Goal: Information Seeking & Learning: Find specific fact

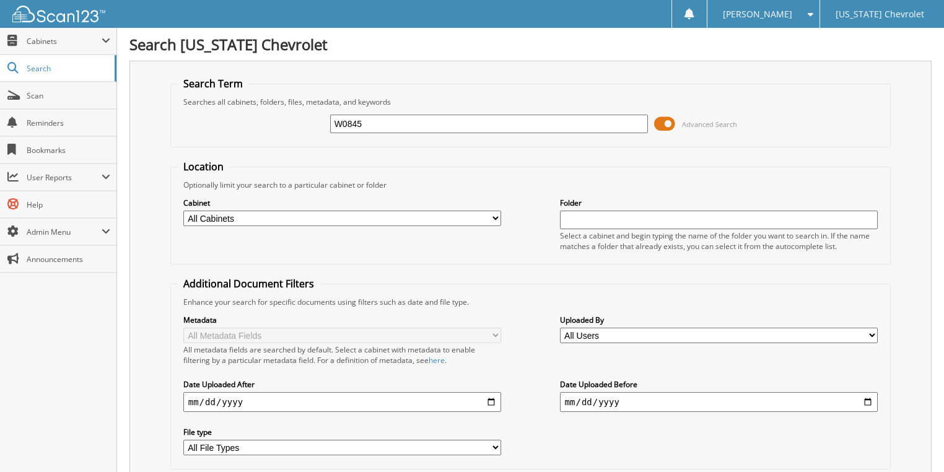
type input "W0845"
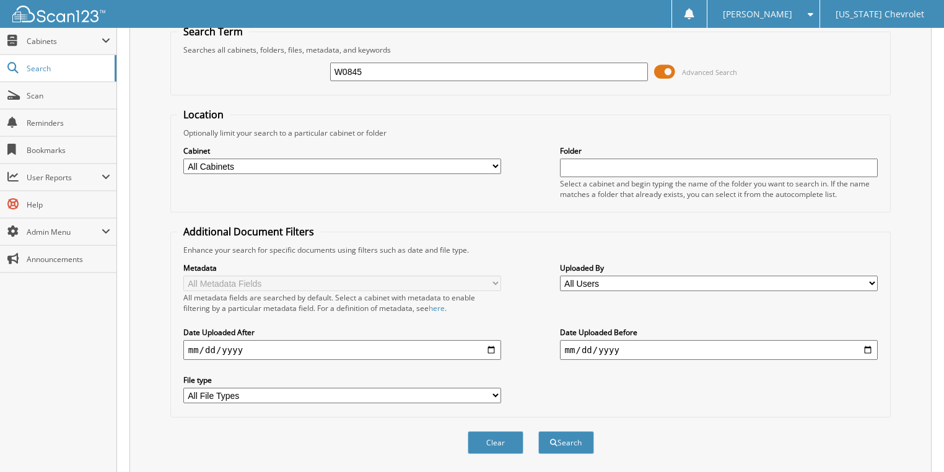
scroll to position [297, 0]
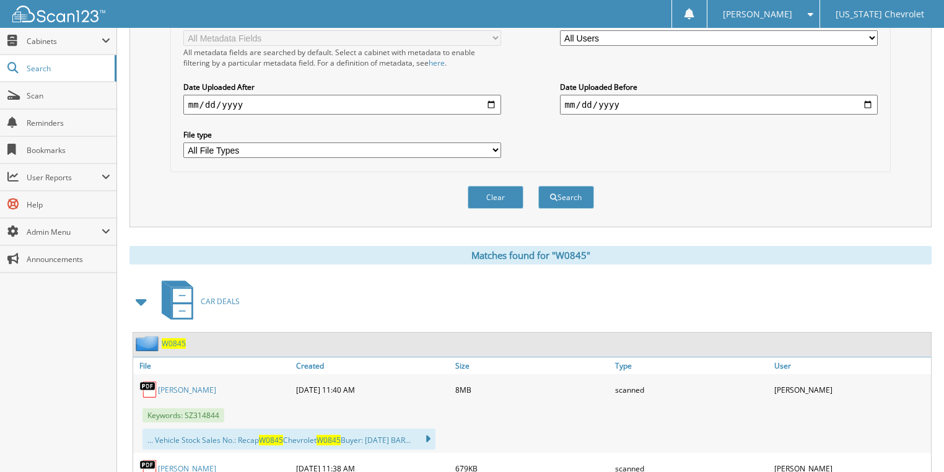
click at [187, 385] on link "[PERSON_NAME]" at bounding box center [187, 390] width 58 height 11
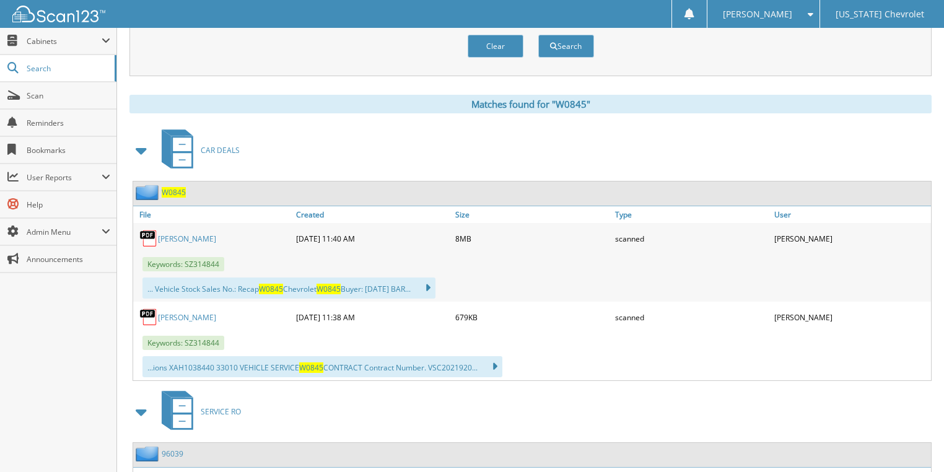
scroll to position [496, 0]
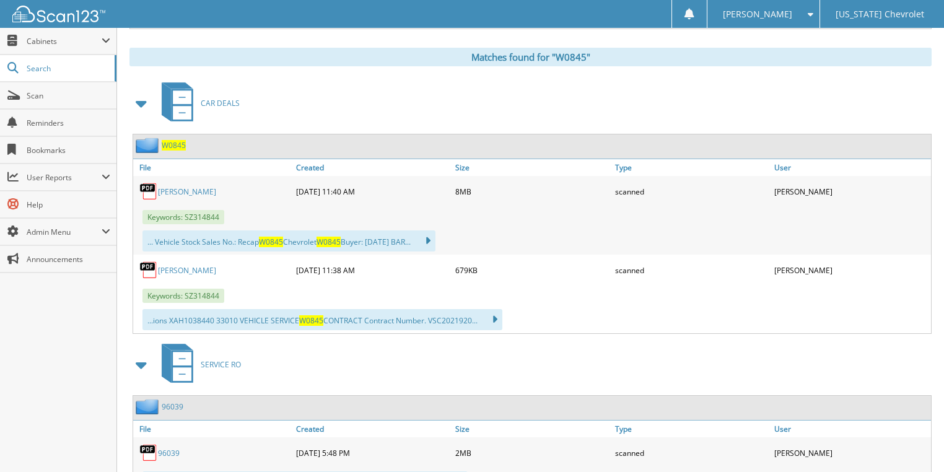
click at [186, 186] on link "[PERSON_NAME]" at bounding box center [187, 191] width 58 height 11
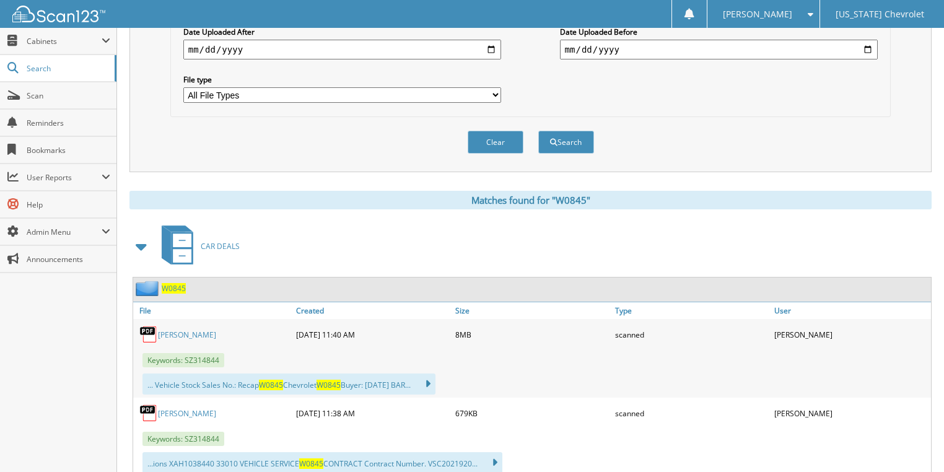
scroll to position [349, 0]
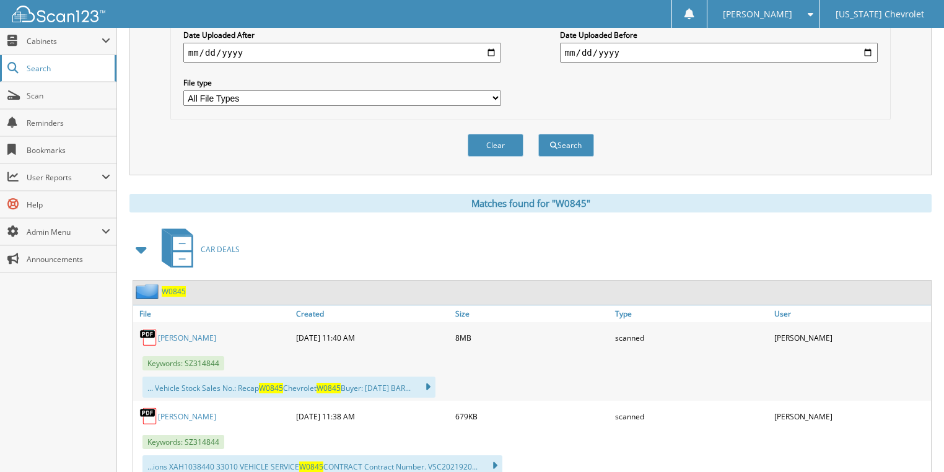
click at [89, 69] on span "Search" at bounding box center [68, 68] width 82 height 11
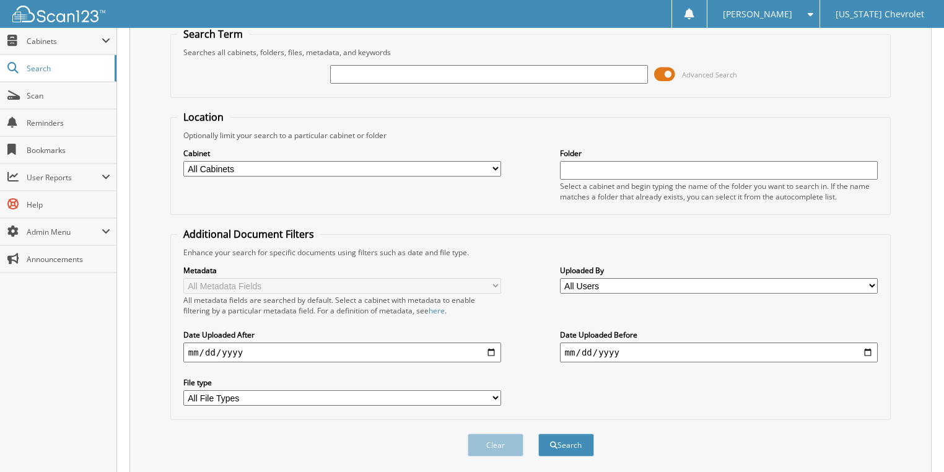
scroll to position [79, 0]
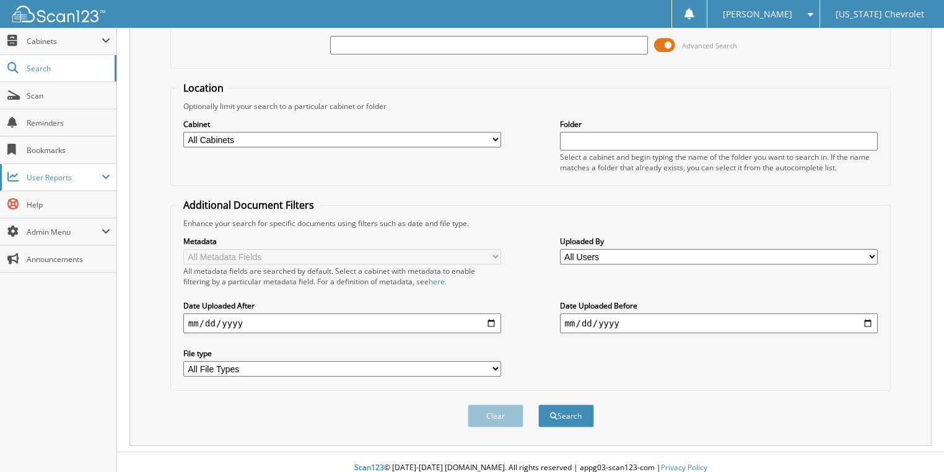
click at [104, 177] on span at bounding box center [106, 177] width 9 height 10
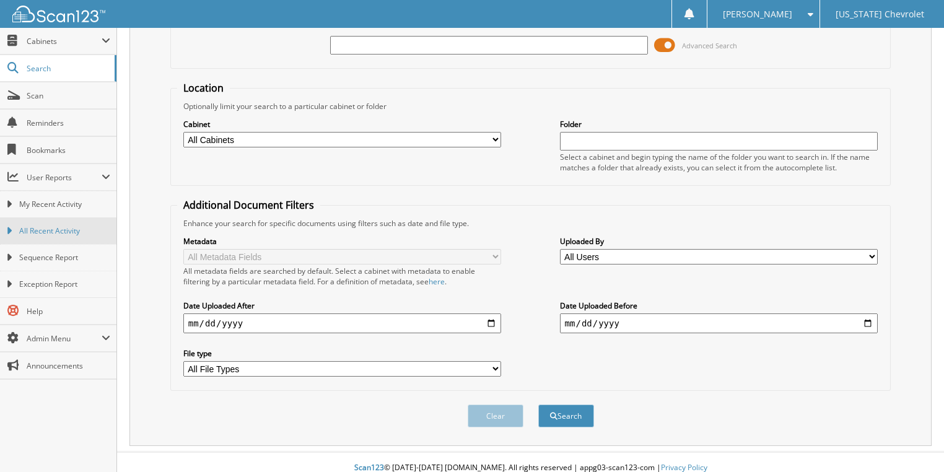
click at [75, 225] on span "All Recent Activity" at bounding box center [64, 230] width 91 height 11
